Goal: Information Seeking & Learning: Find specific fact

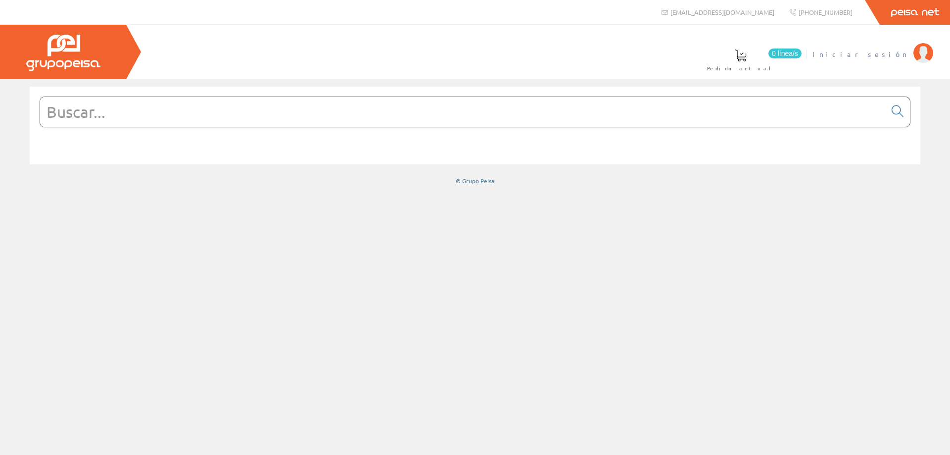
click at [886, 56] on span "Iniciar sesión" at bounding box center [861, 54] width 96 height 10
click at [455, 120] on input "text" at bounding box center [463, 112] width 846 height 30
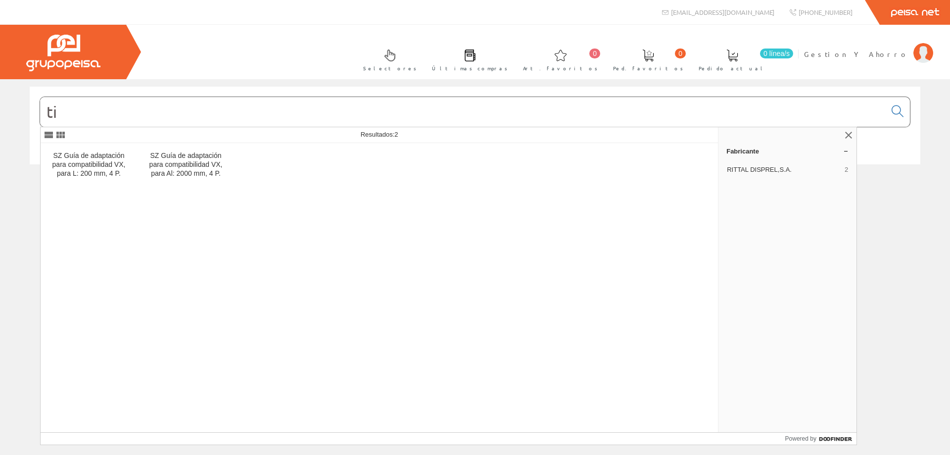
type input "t"
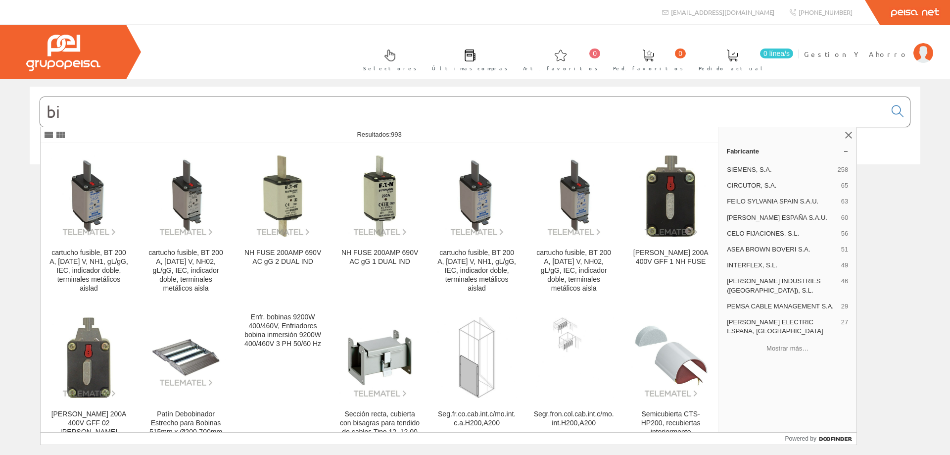
type input "b"
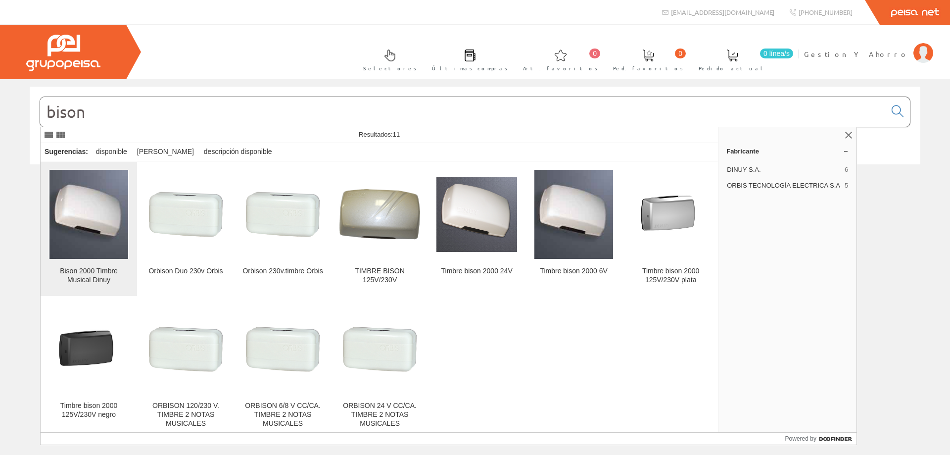
type input "bison"
click at [99, 248] on img at bounding box center [88, 214] width 79 height 89
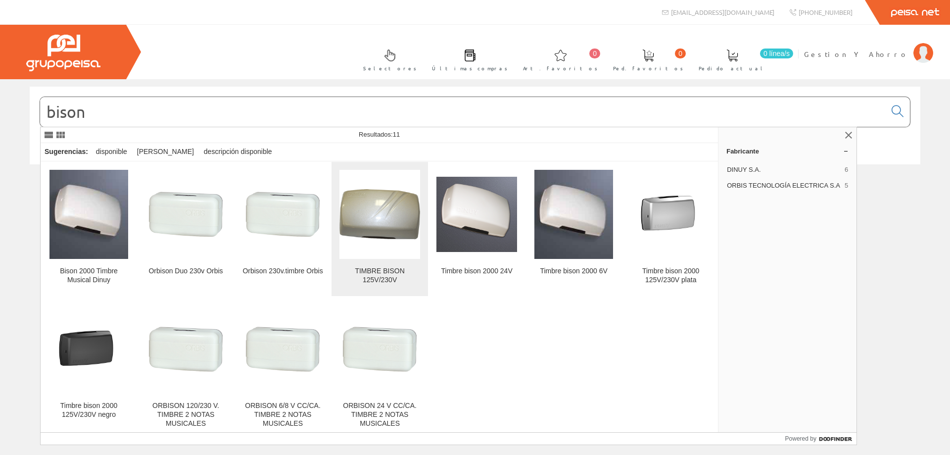
click at [389, 239] on img at bounding box center [380, 214] width 81 height 50
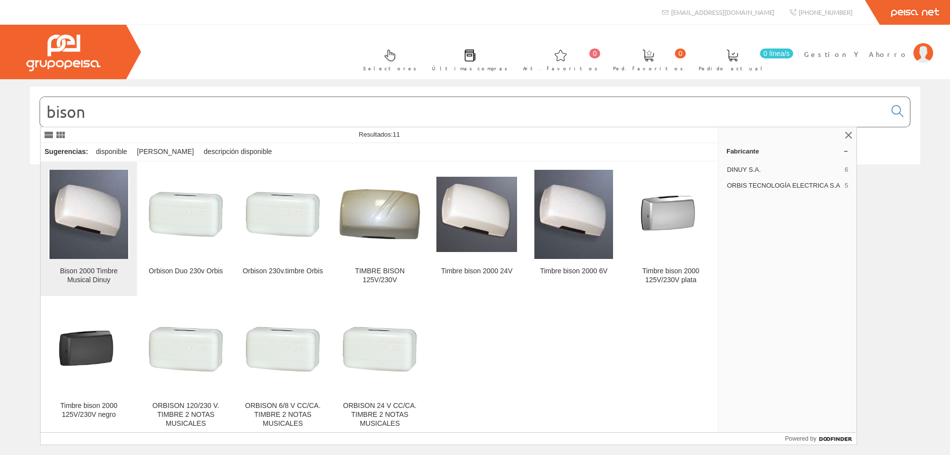
click at [87, 197] on img at bounding box center [88, 214] width 79 height 89
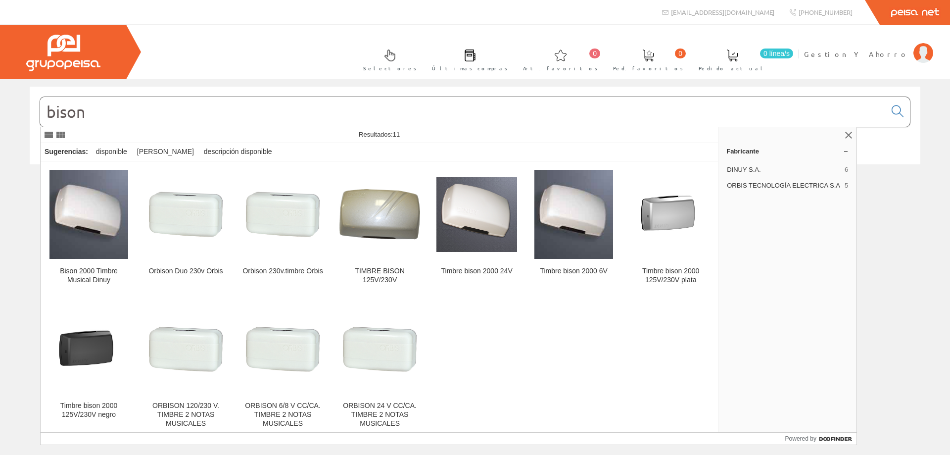
click at [120, 106] on input "bison" at bounding box center [463, 112] width 846 height 30
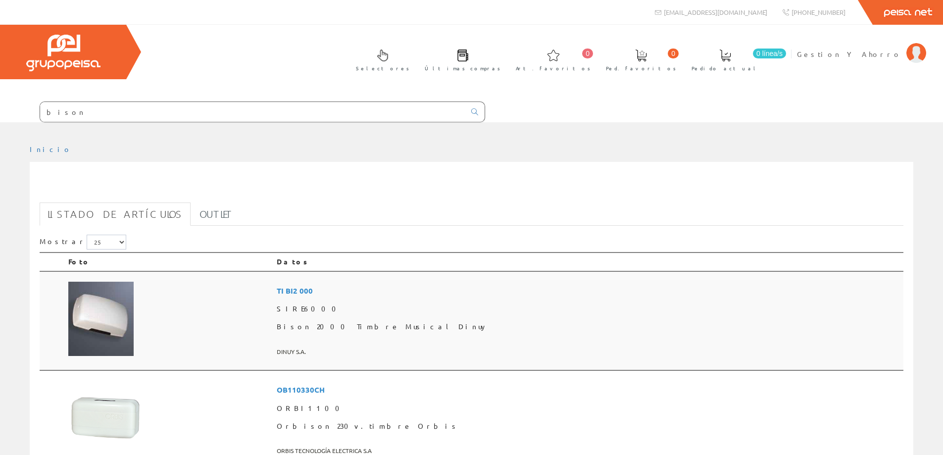
click at [387, 290] on span "TI BI2 000" at bounding box center [588, 291] width 623 height 18
